Goal: Task Accomplishment & Management: Manage account settings

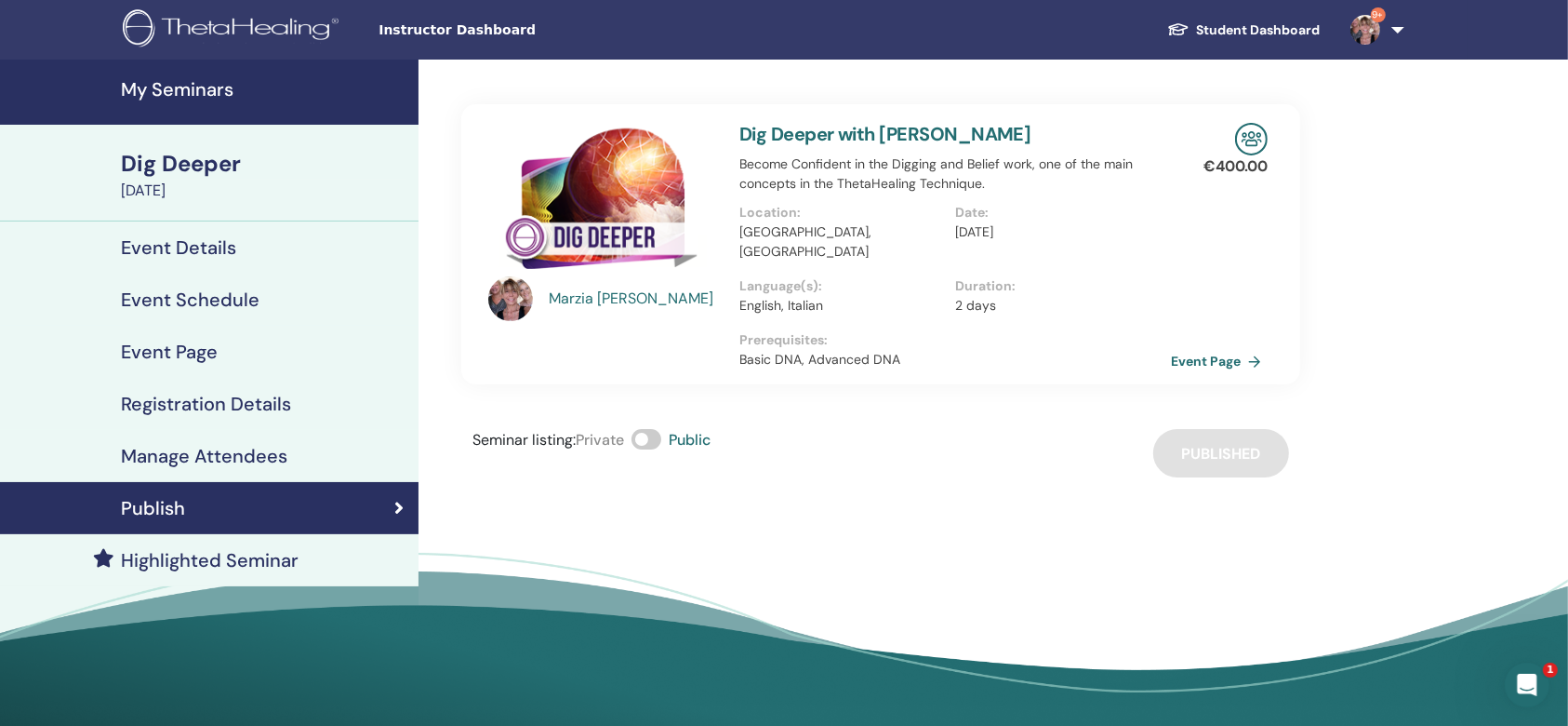
click at [192, 82] on h4 "My Seminars" at bounding box center [263, 89] width 286 height 23
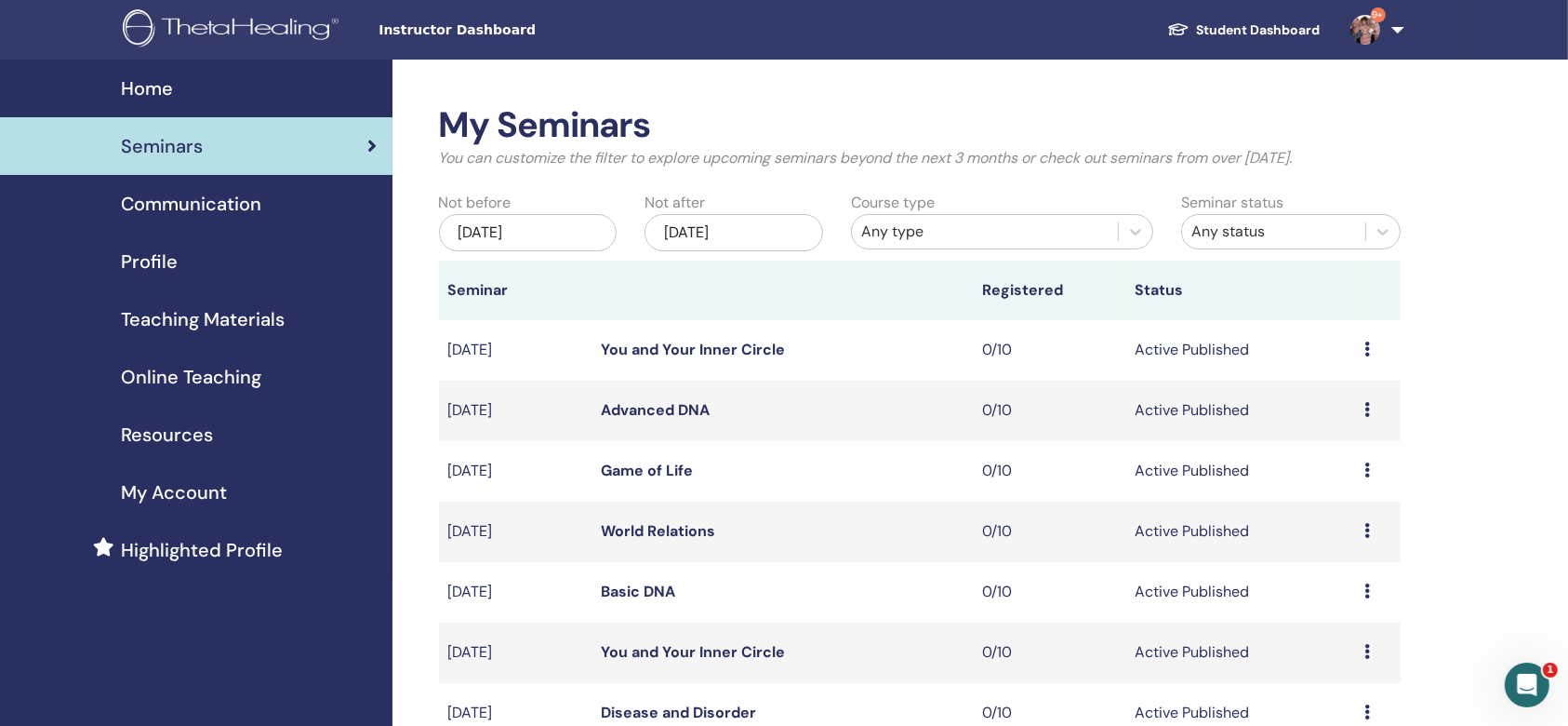
click at [1235, 22] on link "Student Dashboard" at bounding box center [1243, 29] width 183 height 34
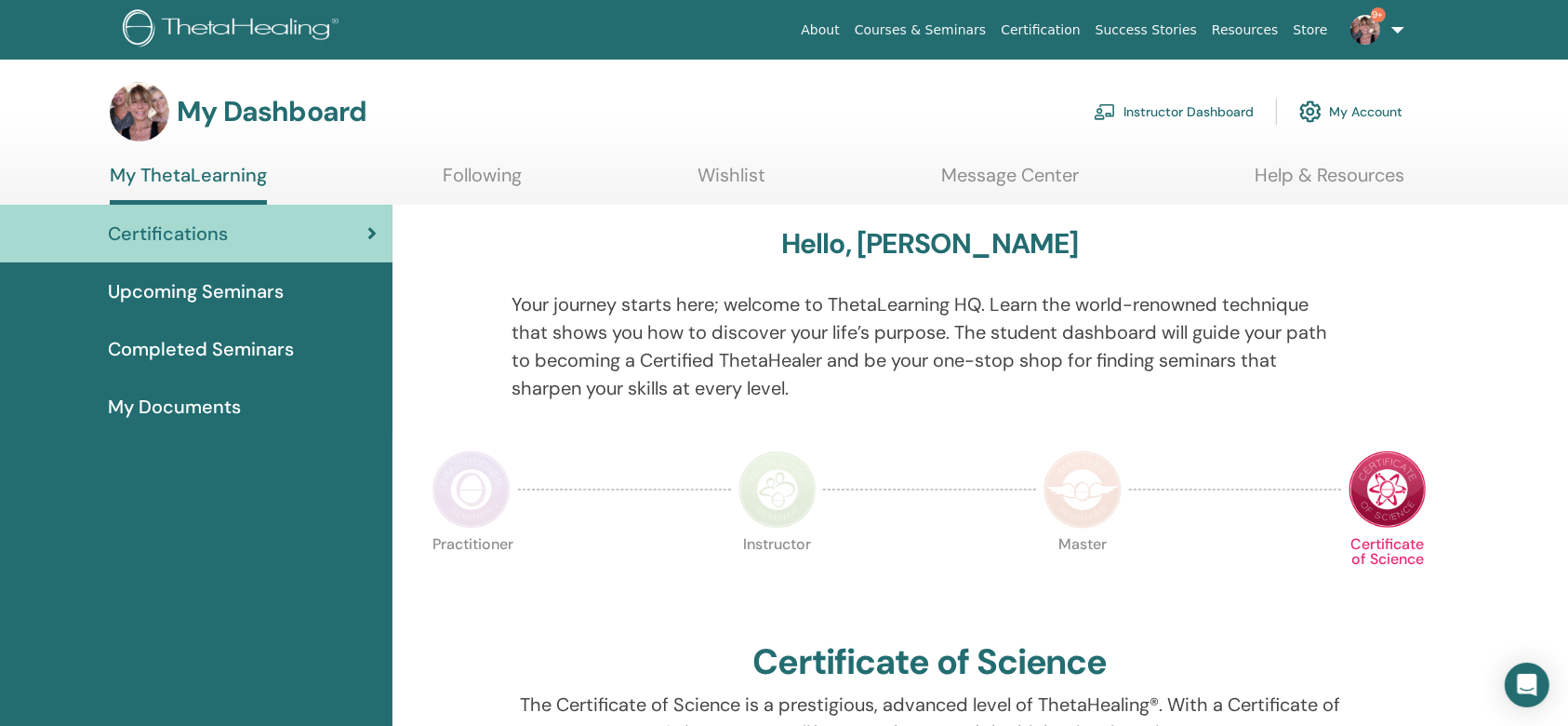
click at [1150, 113] on link "Instructor Dashboard" at bounding box center [1173, 112] width 160 height 41
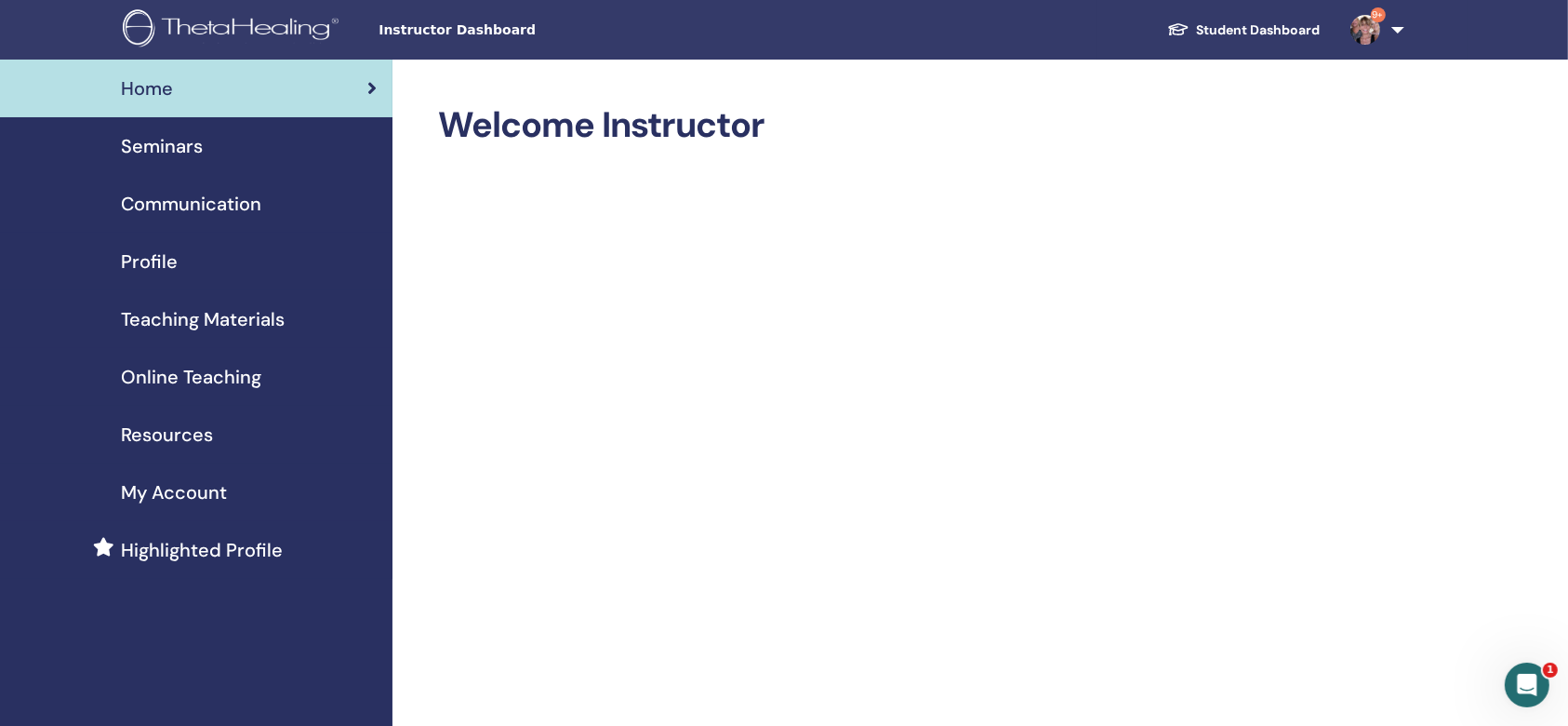
click at [246, 202] on span "Communication" at bounding box center [190, 204] width 140 height 27
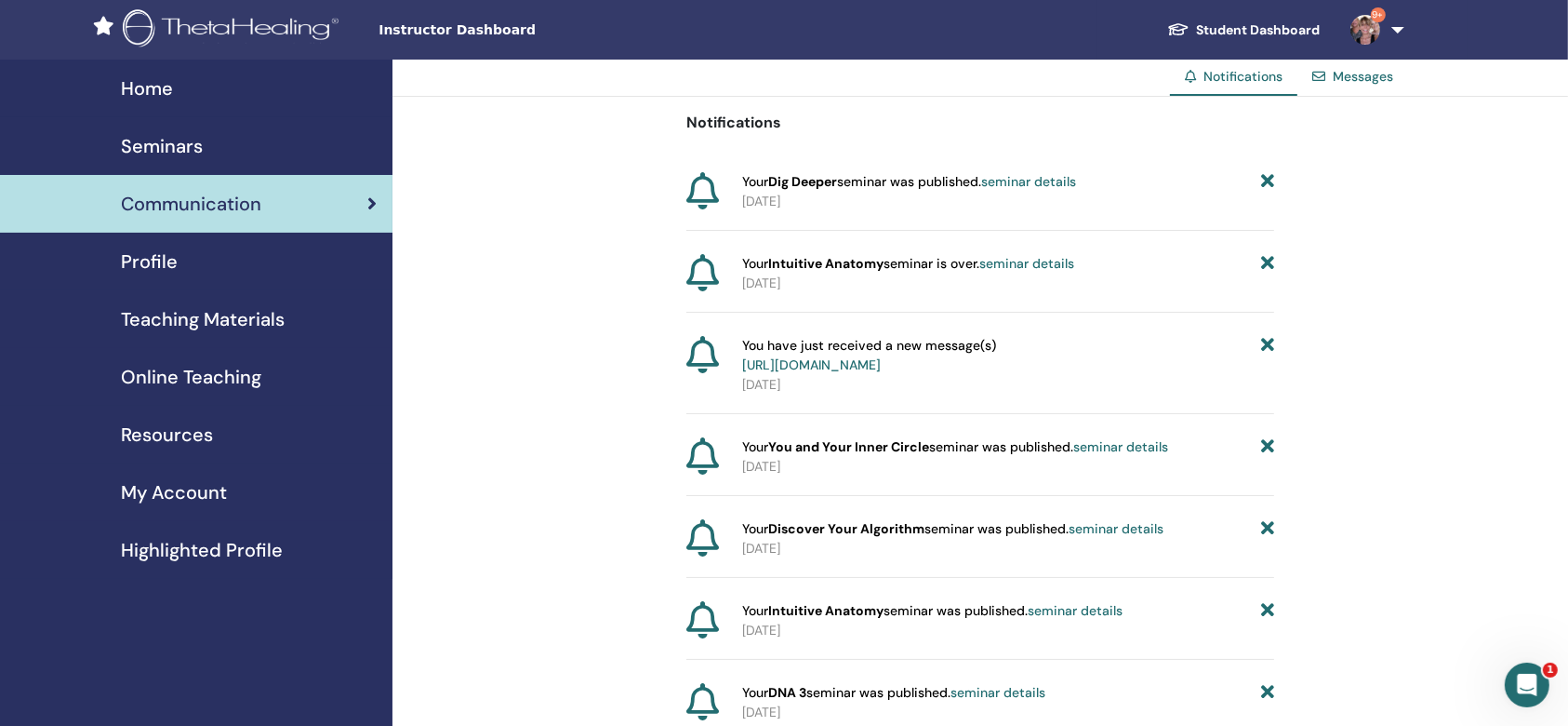
click at [138, 77] on span "Home" at bounding box center [146, 88] width 52 height 27
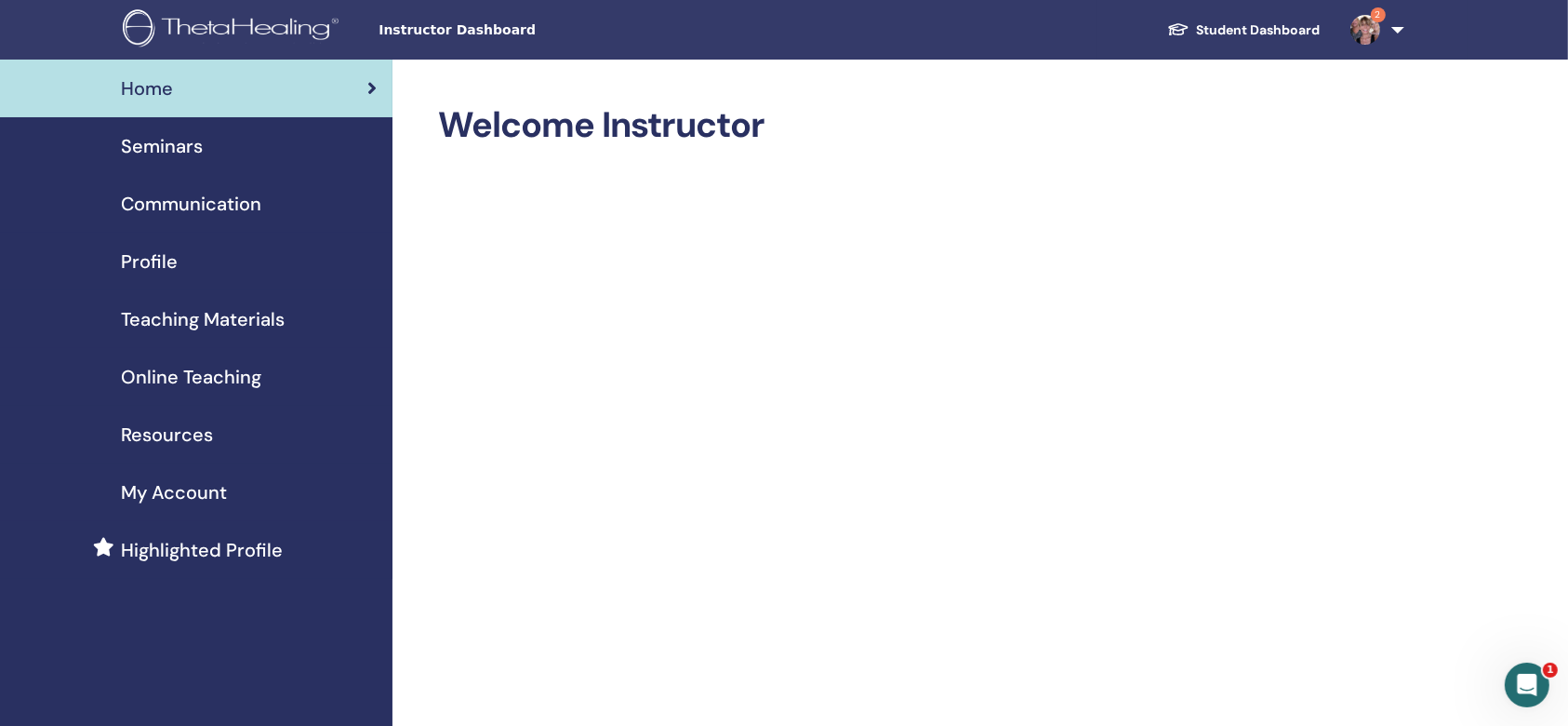
click at [164, 134] on span "Seminars" at bounding box center [162, 146] width 82 height 27
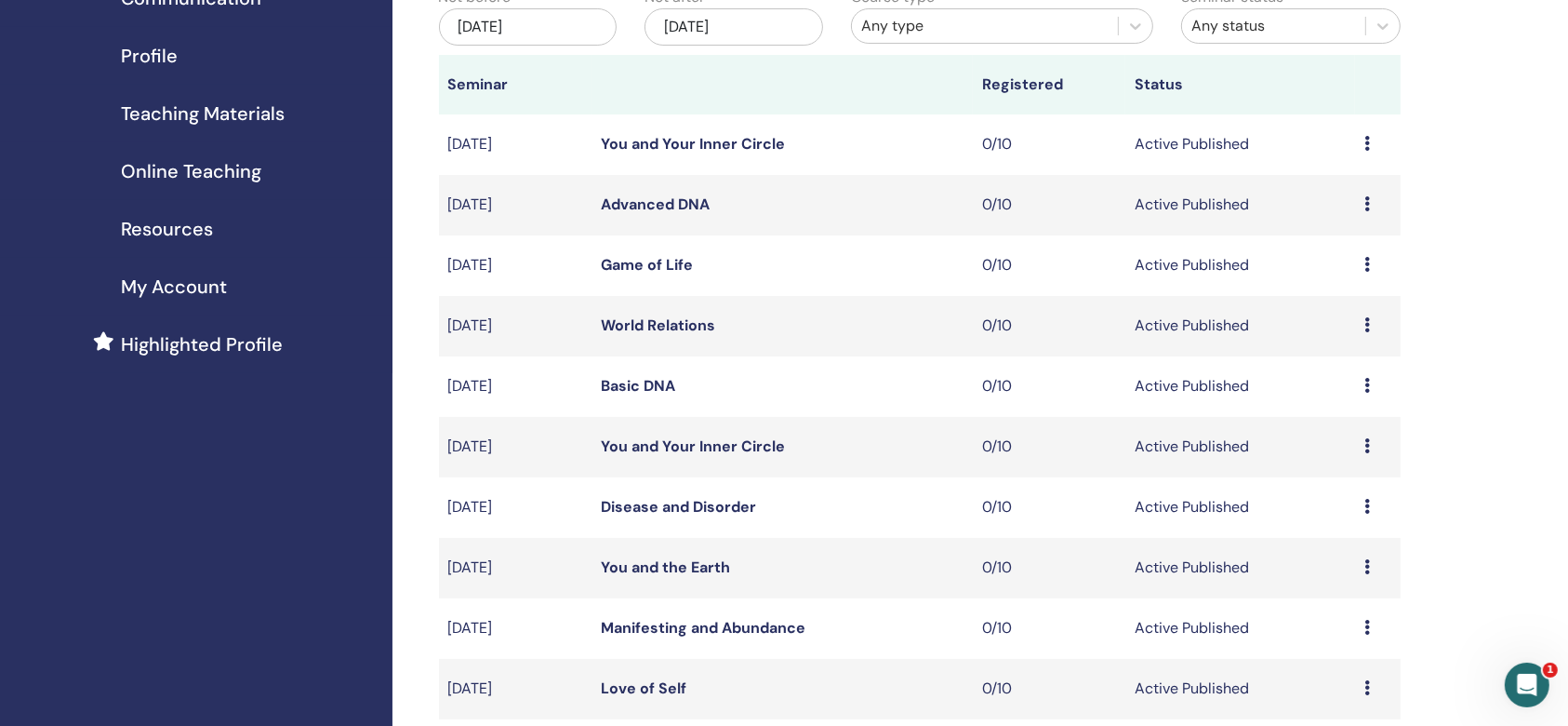
scroll to position [496, 0]
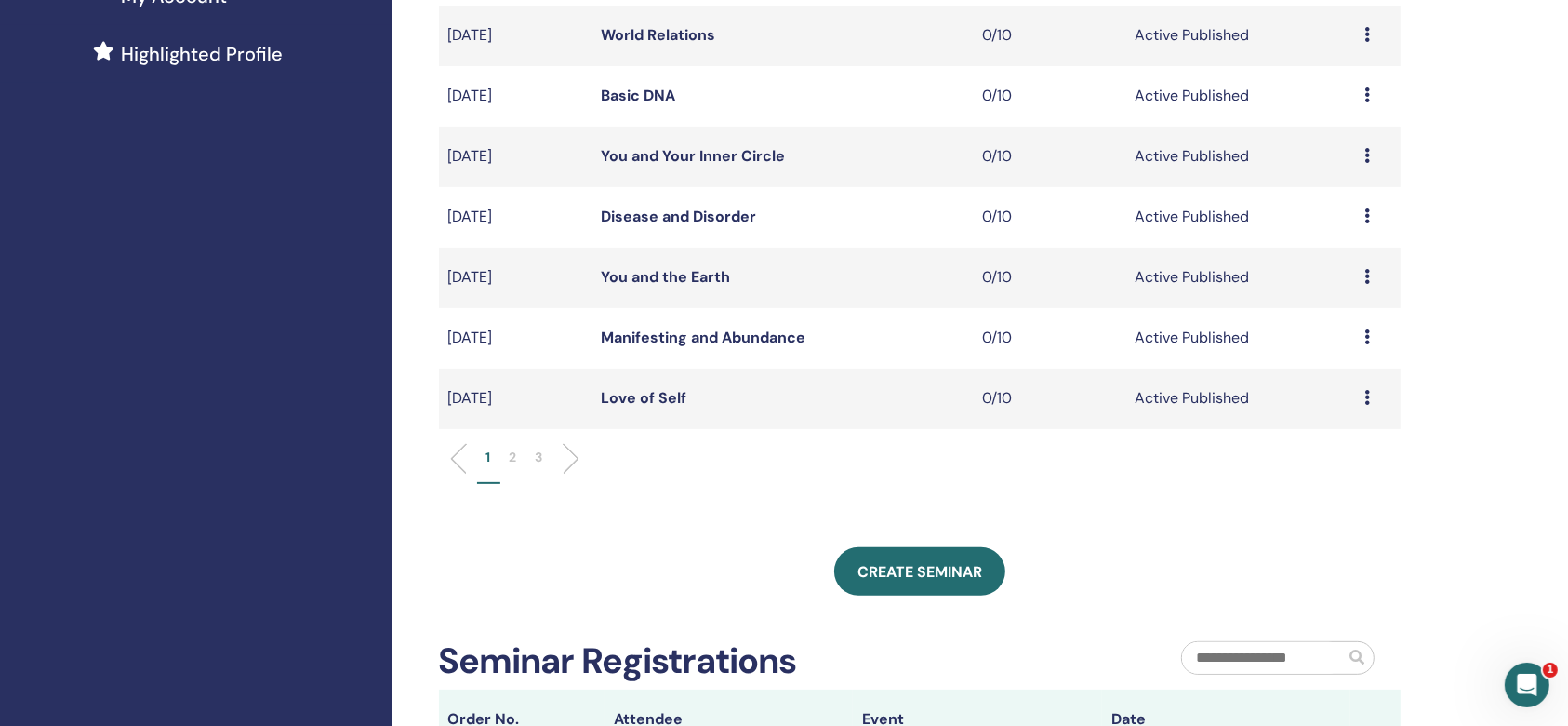
click at [518, 457] on li "2" at bounding box center [513, 465] width 26 height 36
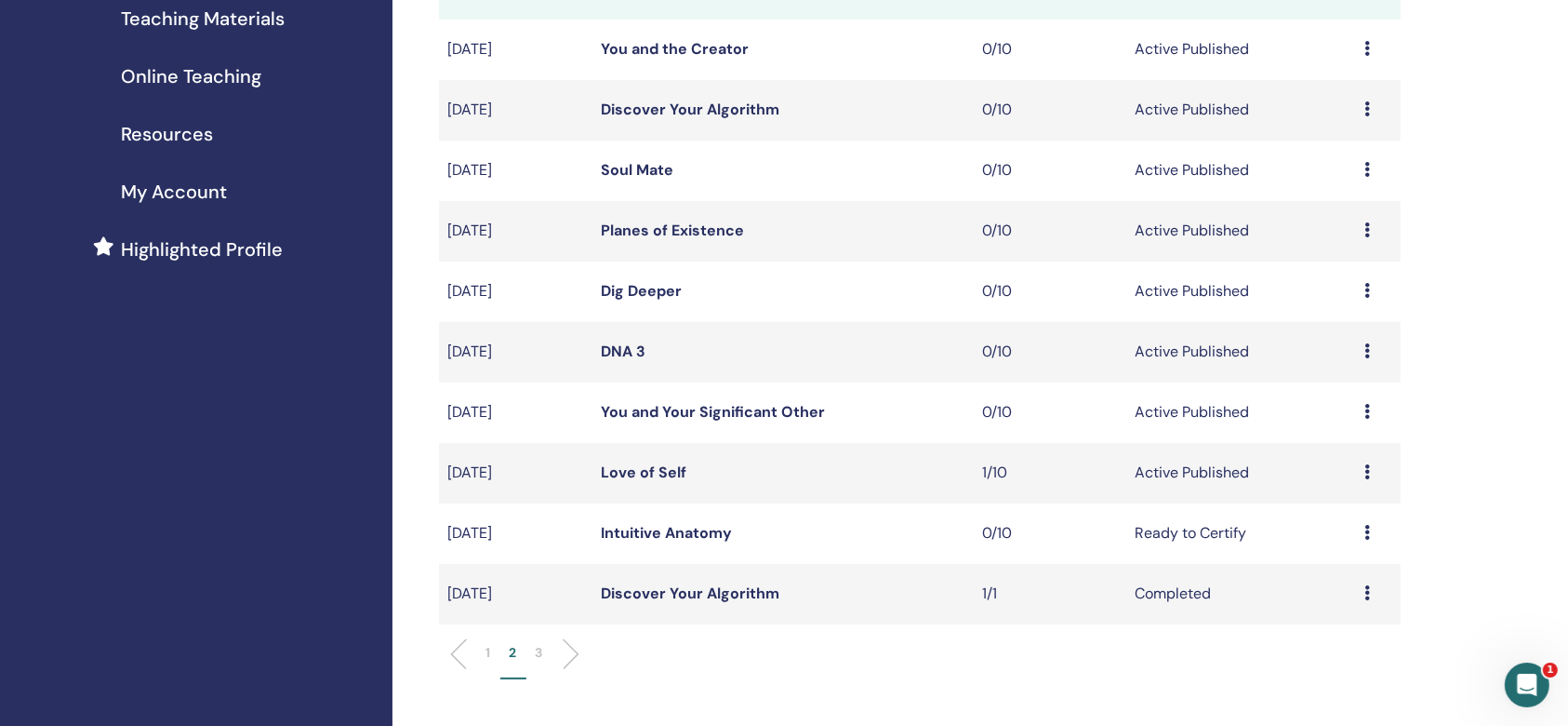
scroll to position [248, 0]
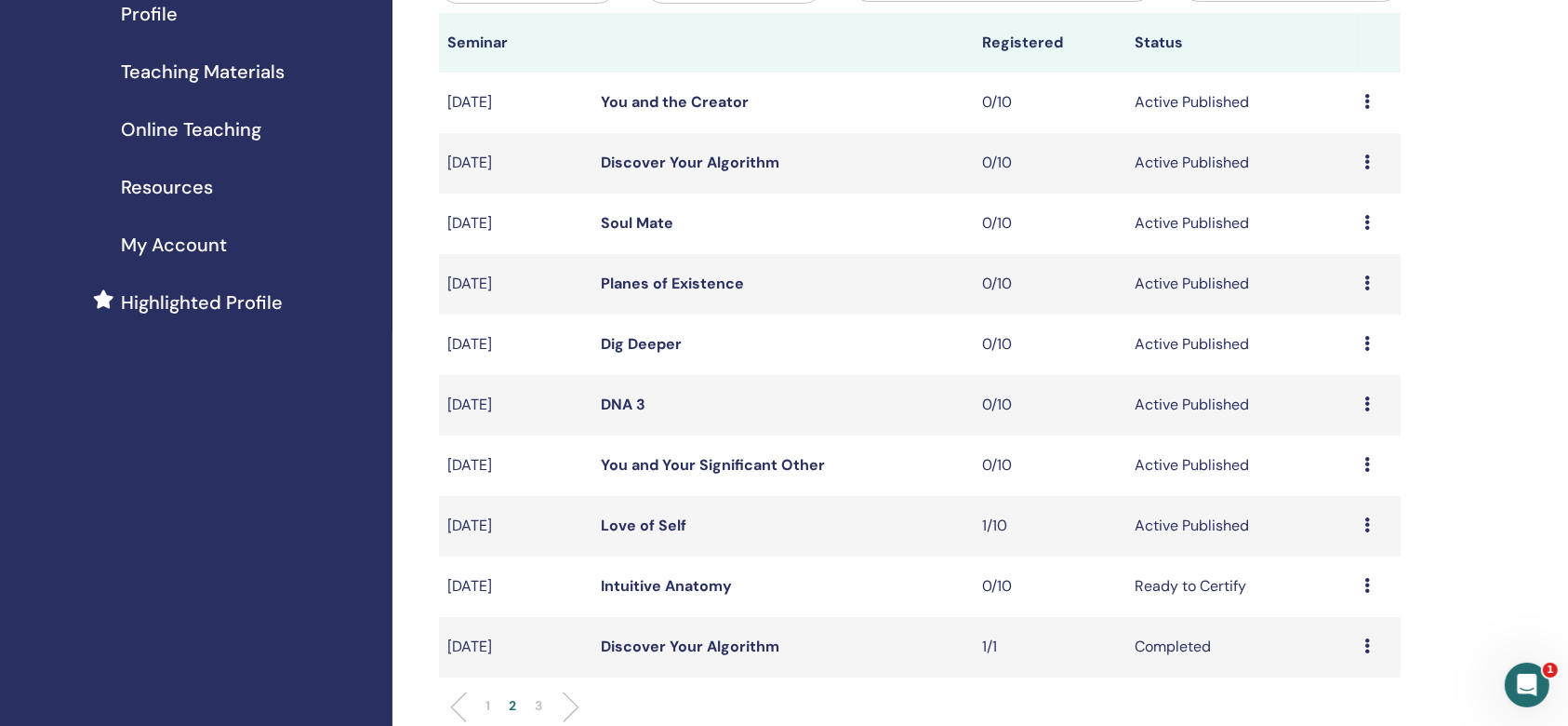
click at [1369, 525] on icon at bounding box center [1367, 524] width 6 height 15
click at [1348, 584] on li "Attendees" at bounding box center [1339, 598] width 101 height 27
click at [1367, 517] on icon at bounding box center [1367, 524] width 6 height 15
click at [1367, 580] on link "Attendees" at bounding box center [1337, 590] width 71 height 20
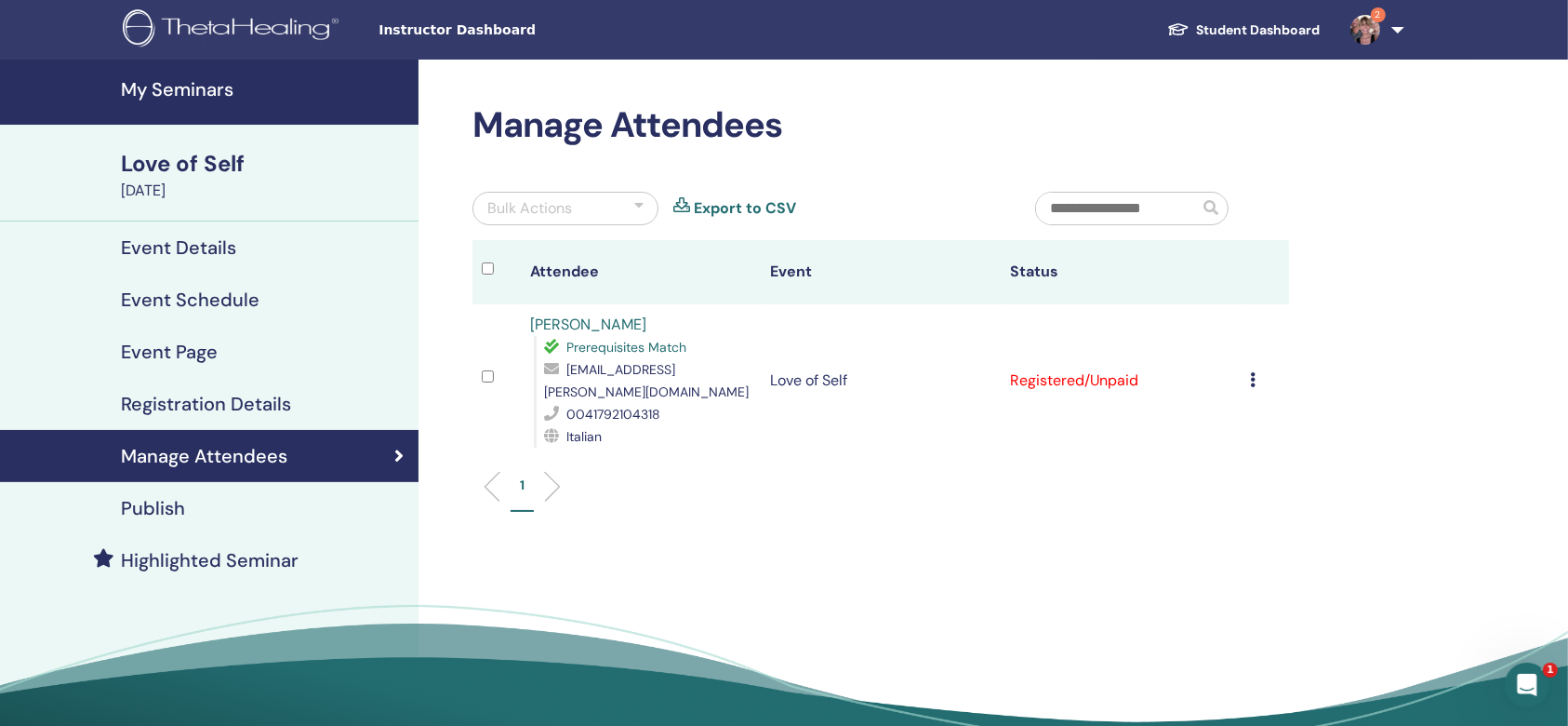
click at [1249, 365] on td "Cancel Registration Do not auto-certify Mark as Paid Mark as Unpaid Mark as Abs…" at bounding box center [1264, 380] width 48 height 153
click at [1255, 372] on icon at bounding box center [1253, 379] width 6 height 15
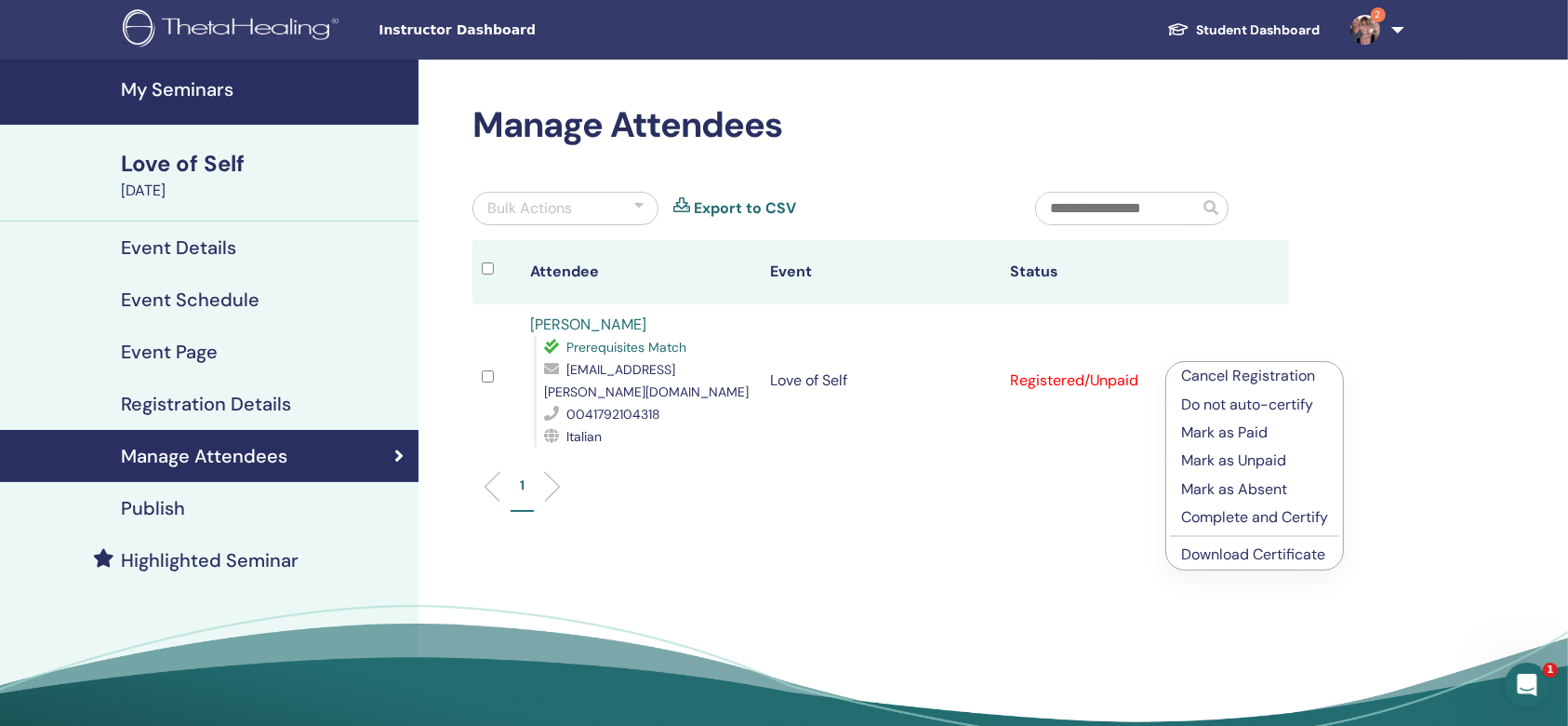
click at [1272, 424] on p "Mark as Paid" at bounding box center [1255, 432] width 147 height 23
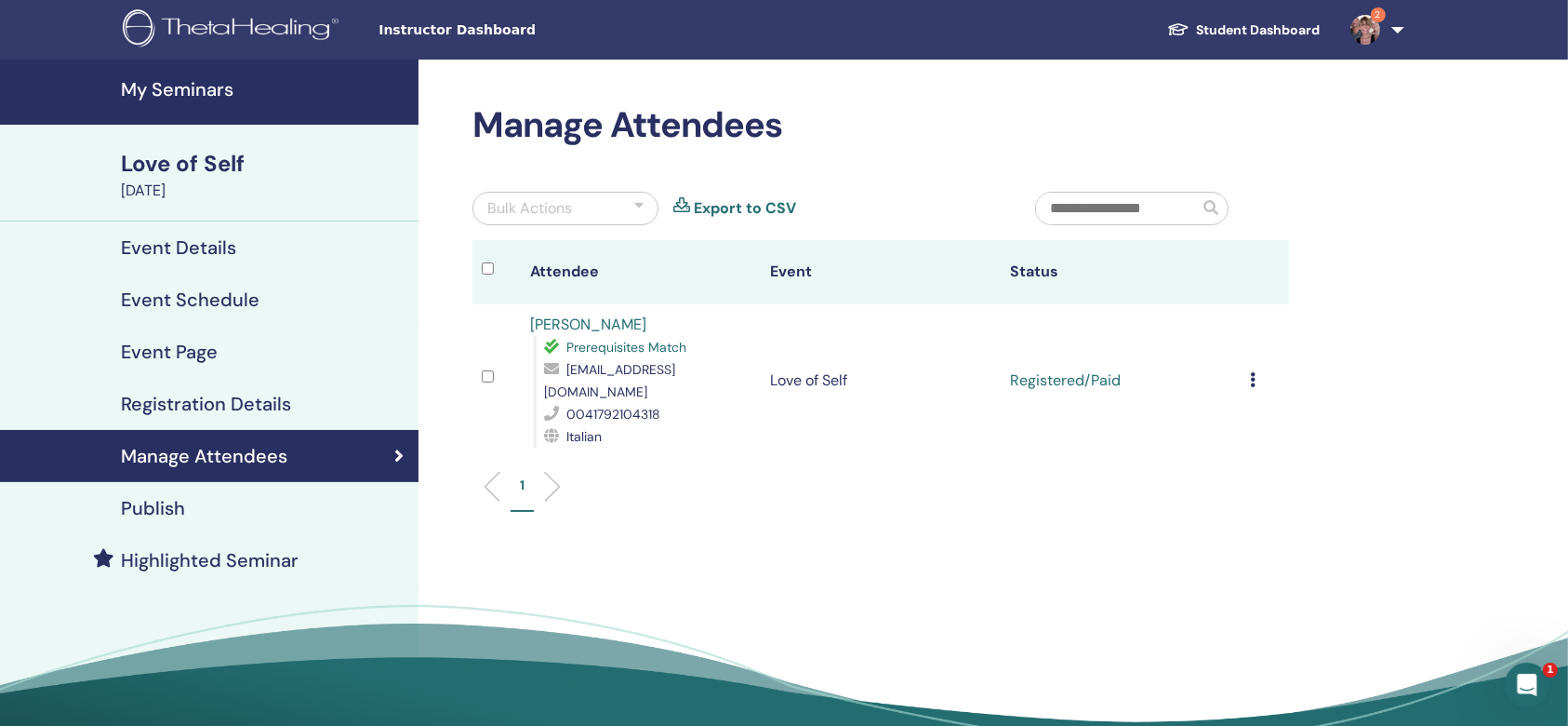
click at [1257, 369] on div "Cancel Registration Do not auto-certify Mark as Paid Mark as Unpaid Mark as Abs…" at bounding box center [1264, 380] width 29 height 23
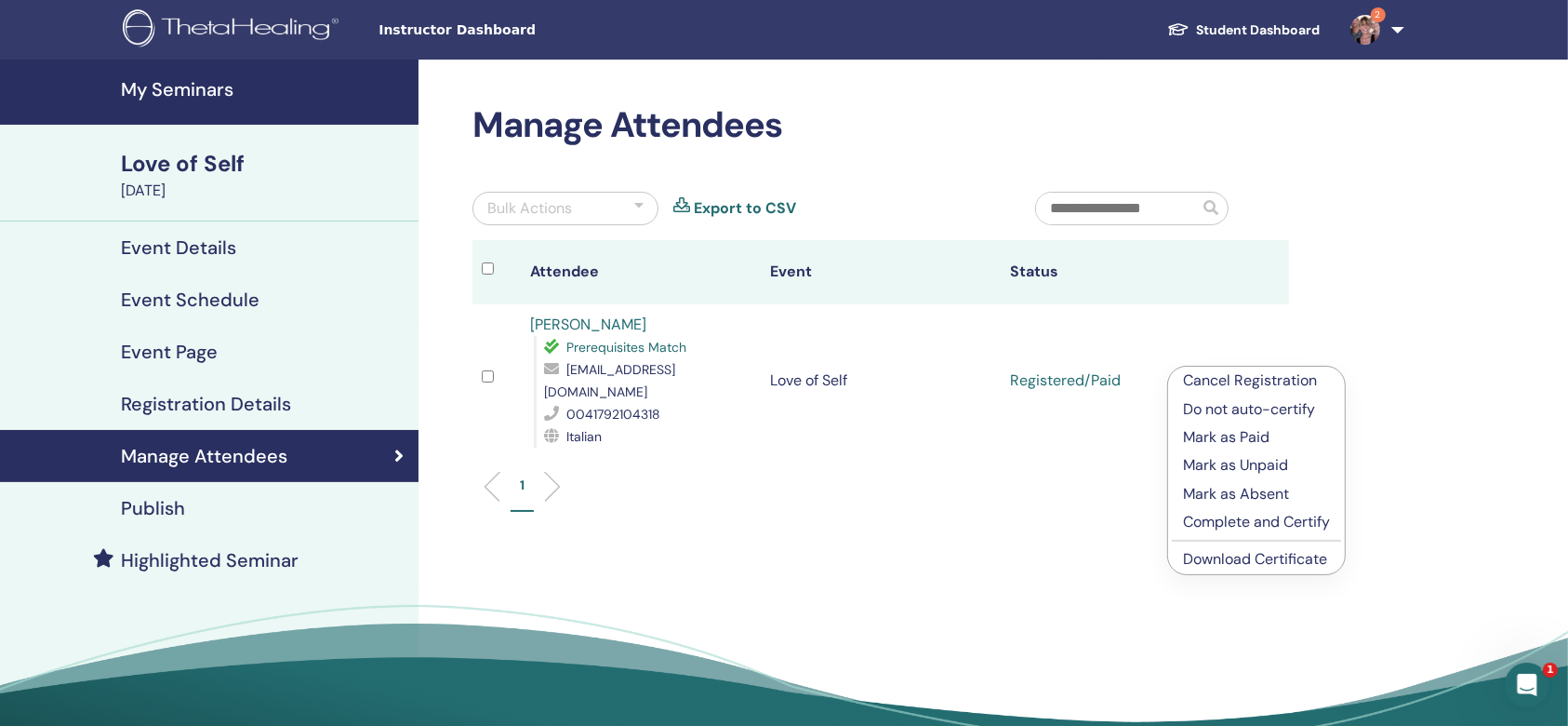
click at [1282, 547] on li "Download Certificate" at bounding box center [1257, 558] width 176 height 27
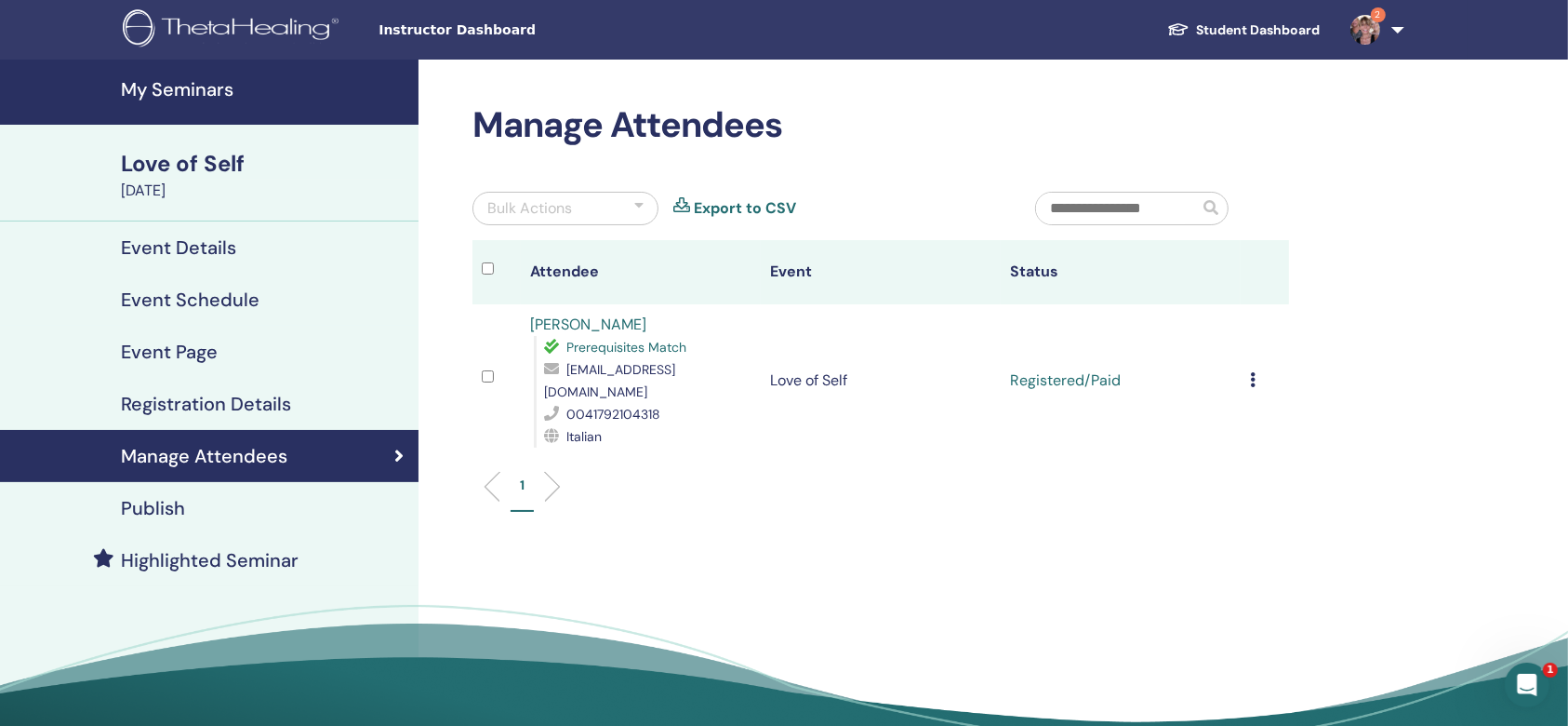
click at [1254, 372] on icon at bounding box center [1253, 379] width 6 height 15
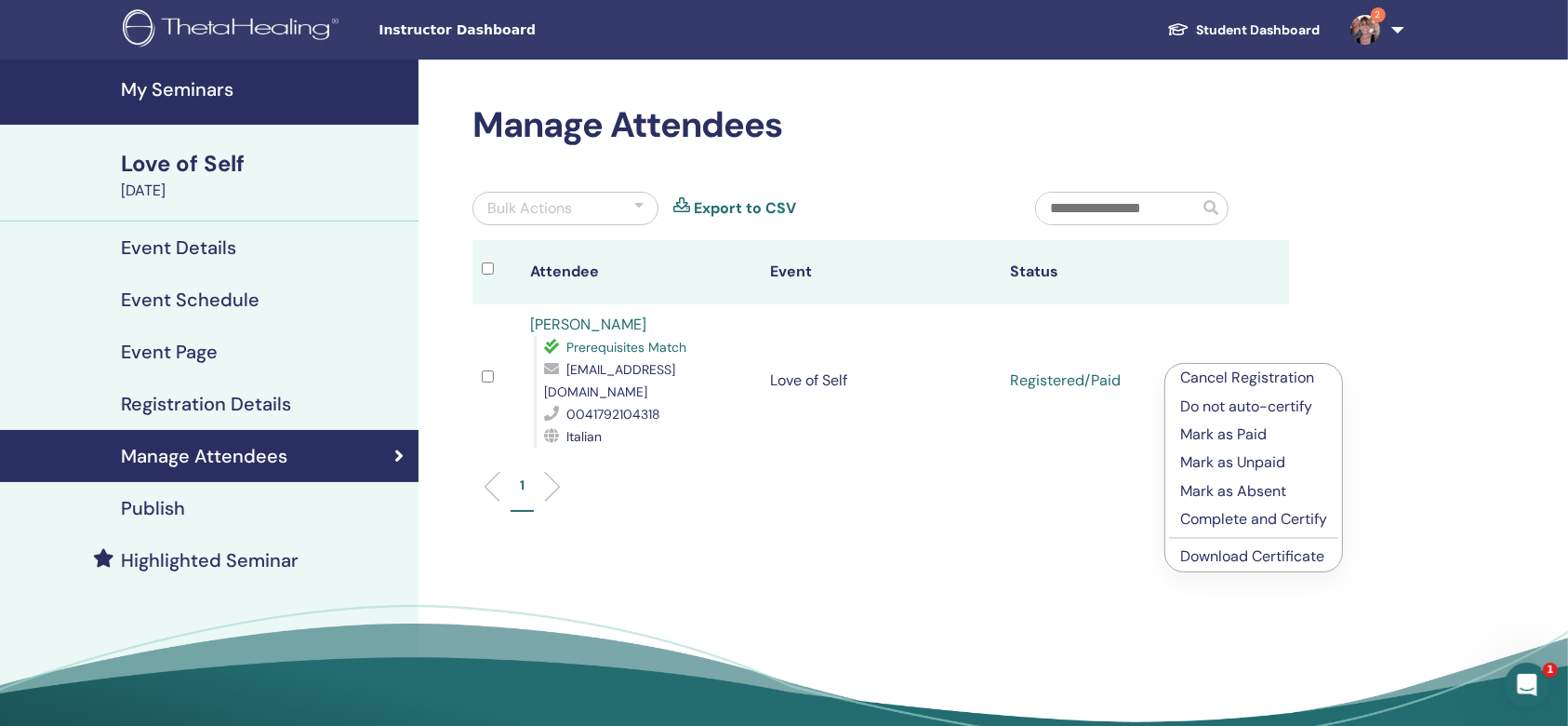
click at [1212, 545] on li "Download Certificate" at bounding box center [1254, 557] width 176 height 27
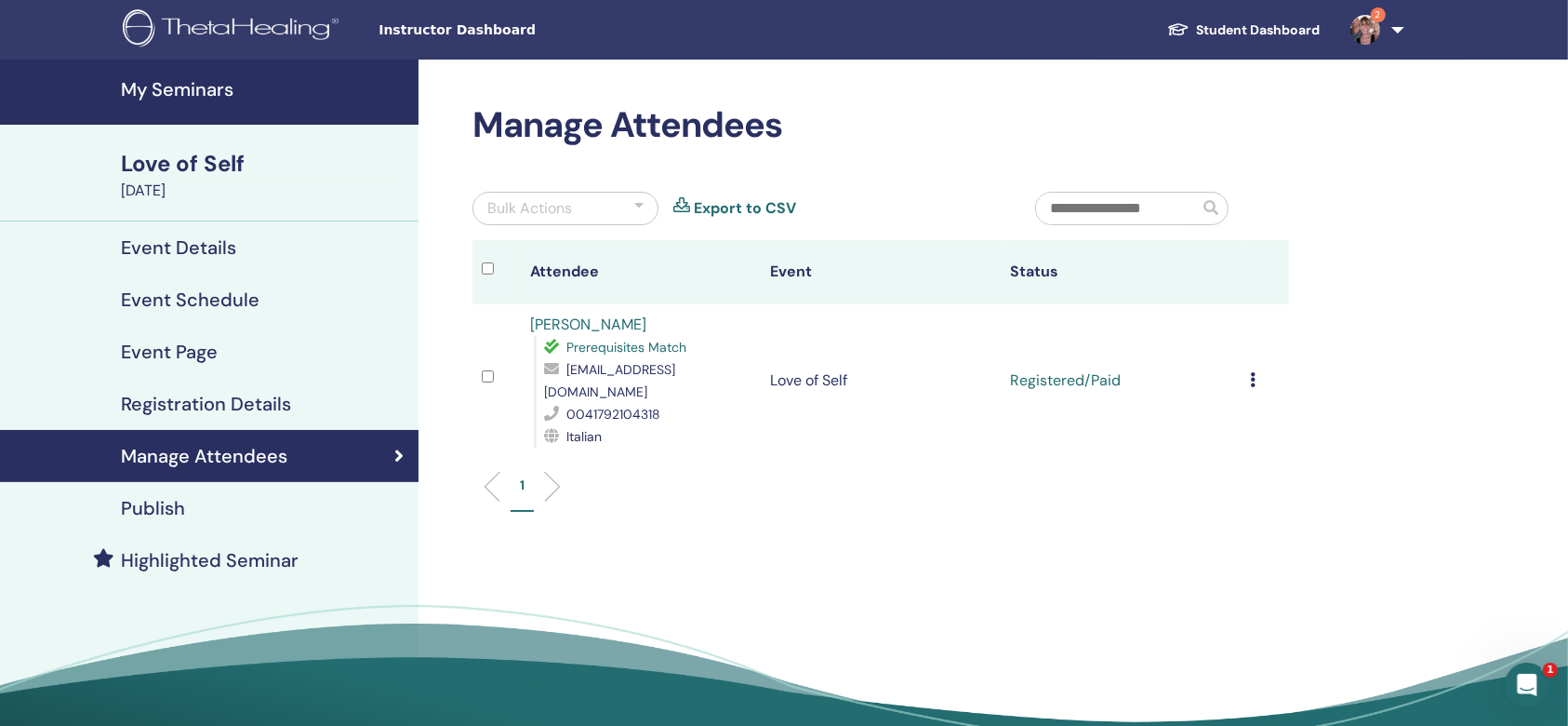
click at [1250, 372] on icon at bounding box center [1253, 379] width 6 height 15
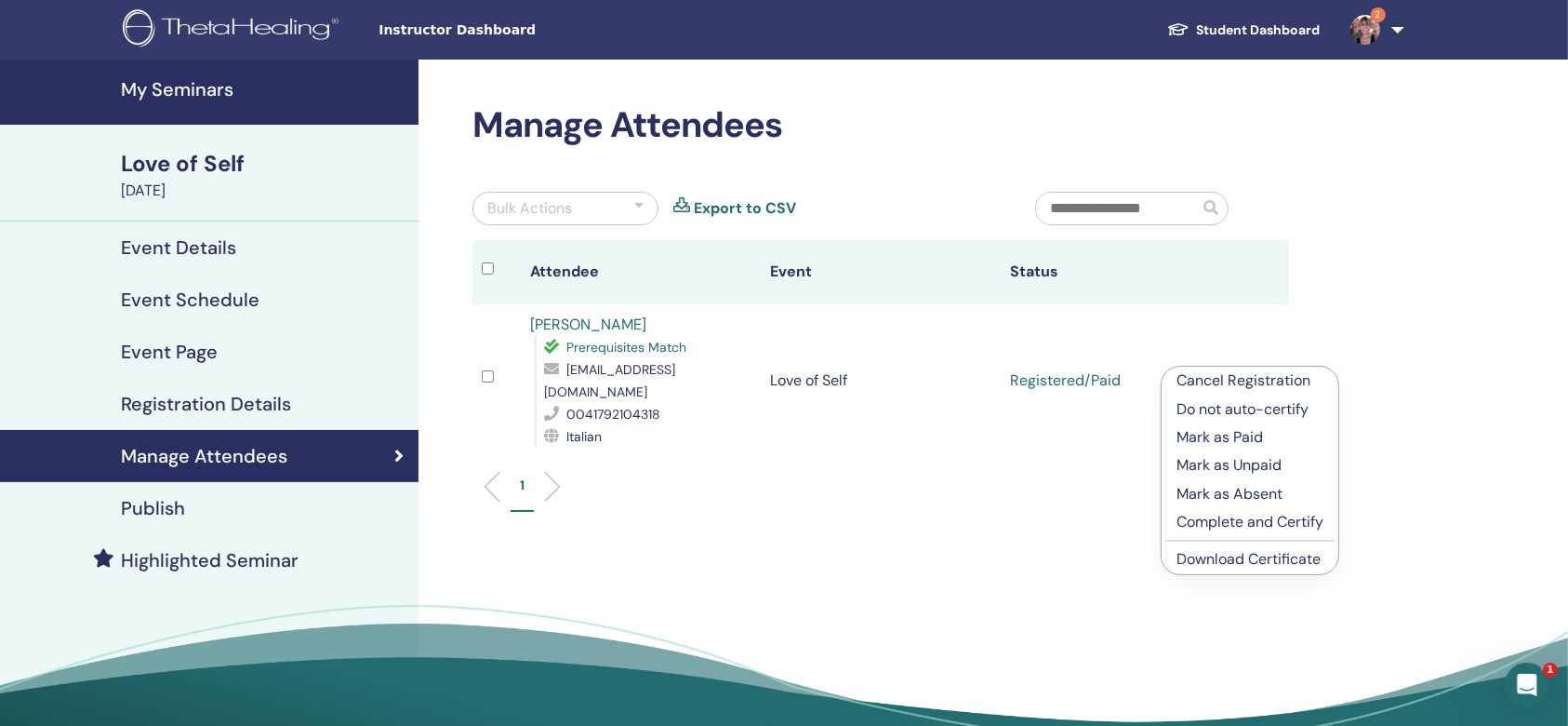
click at [1529, 674] on icon "Apri il messenger Intercom" at bounding box center [1526, 684] width 30 height 30
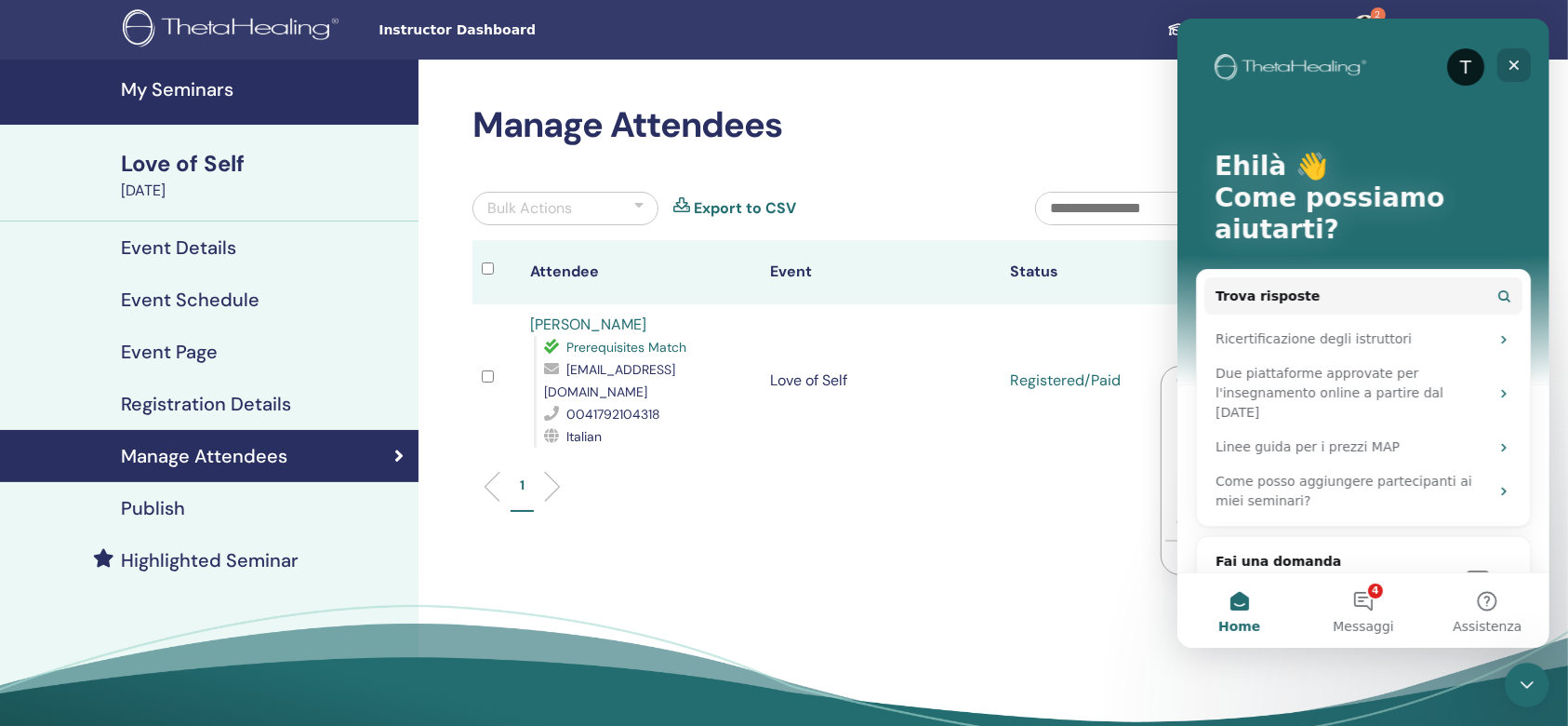
click at [1513, 62] on icon "Chiudi" at bounding box center [1512, 65] width 15 height 15
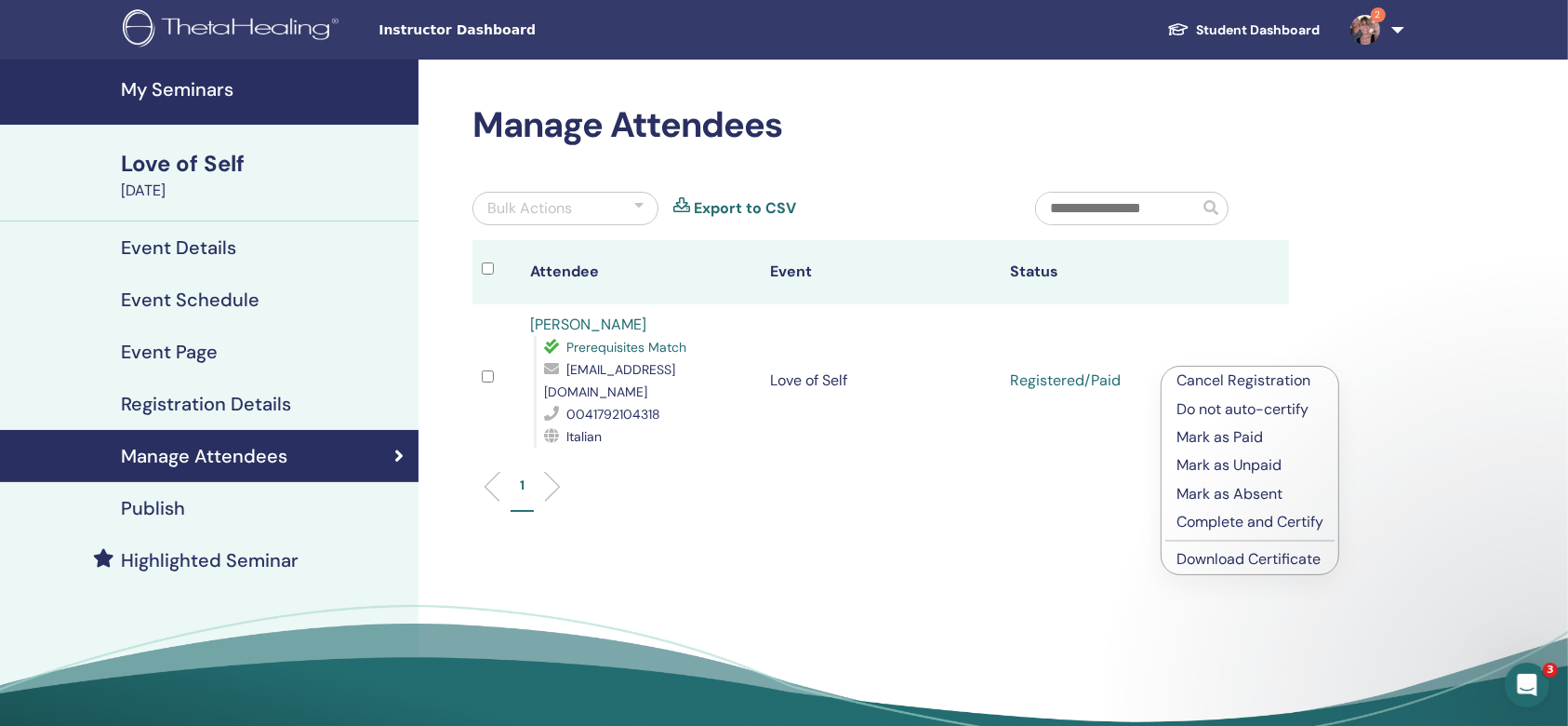
click at [1259, 552] on link "Download Certificate" at bounding box center [1248, 558] width 144 height 20
